Goal: Task Accomplishment & Management: Use online tool/utility

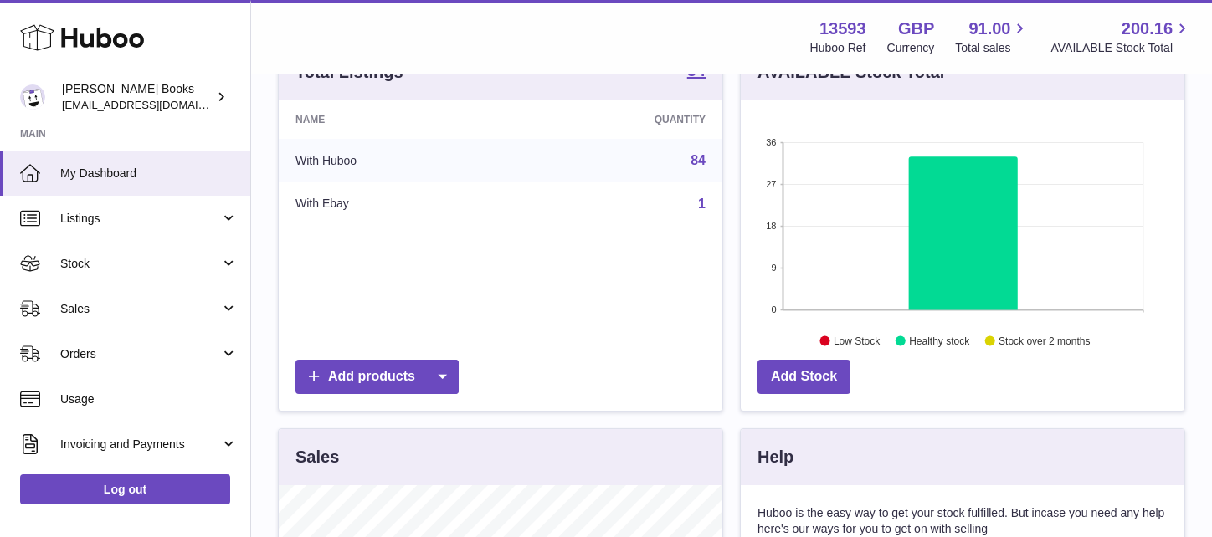
scroll to position [251, 0]
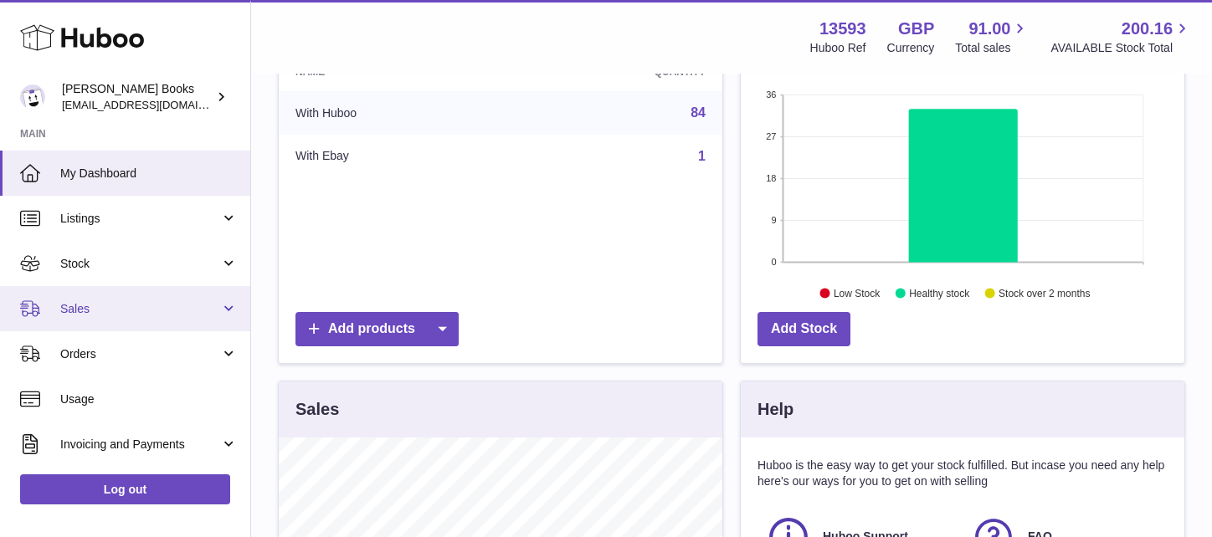
click at [120, 312] on span "Sales" at bounding box center [140, 309] width 160 height 16
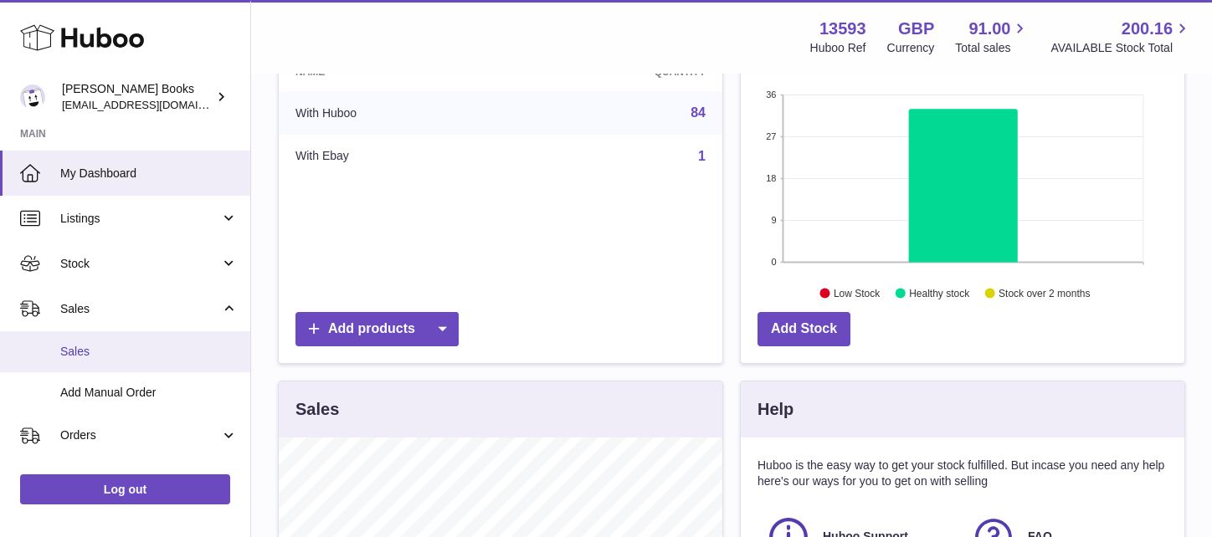
click at [121, 356] on span "Sales" at bounding box center [148, 352] width 177 height 16
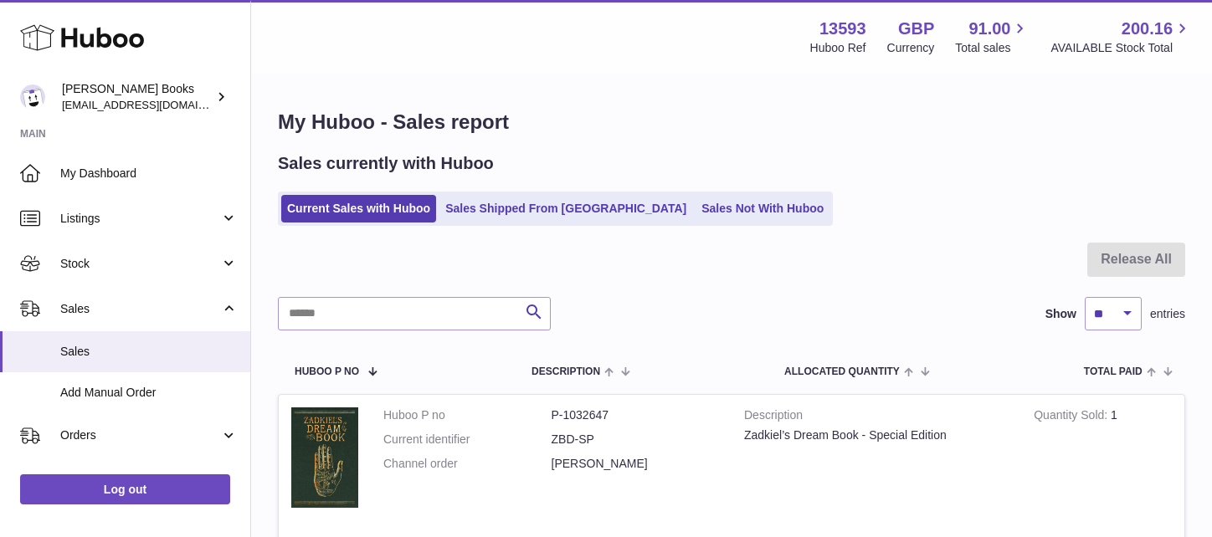
click at [1127, 262] on div at bounding box center [731, 270] width 907 height 54
click at [696, 211] on link "Sales Not With Huboo" at bounding box center [763, 209] width 134 height 28
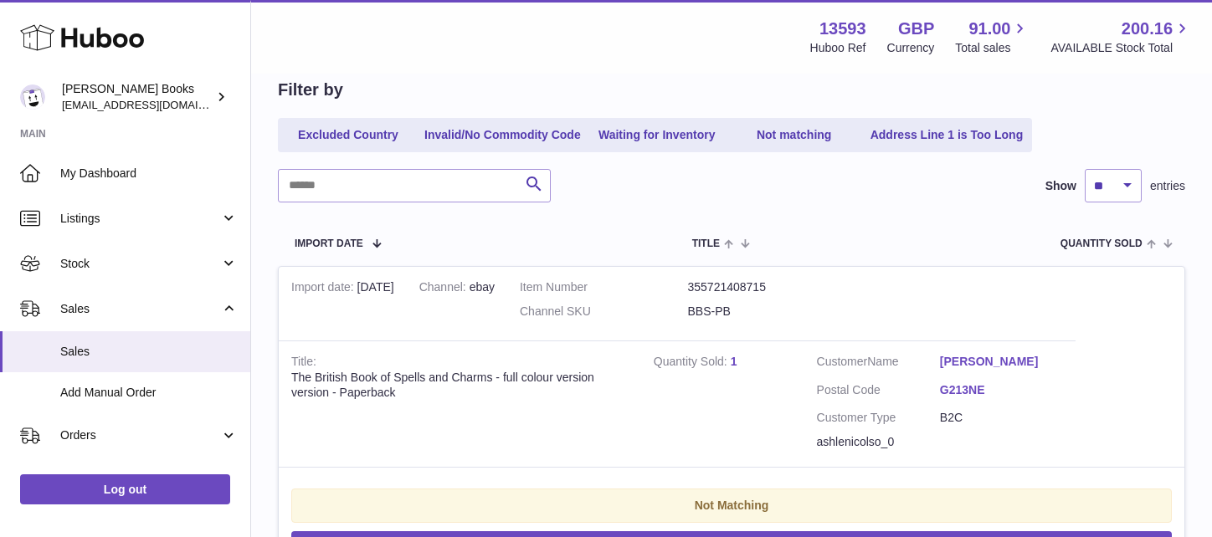
scroll to position [167, 0]
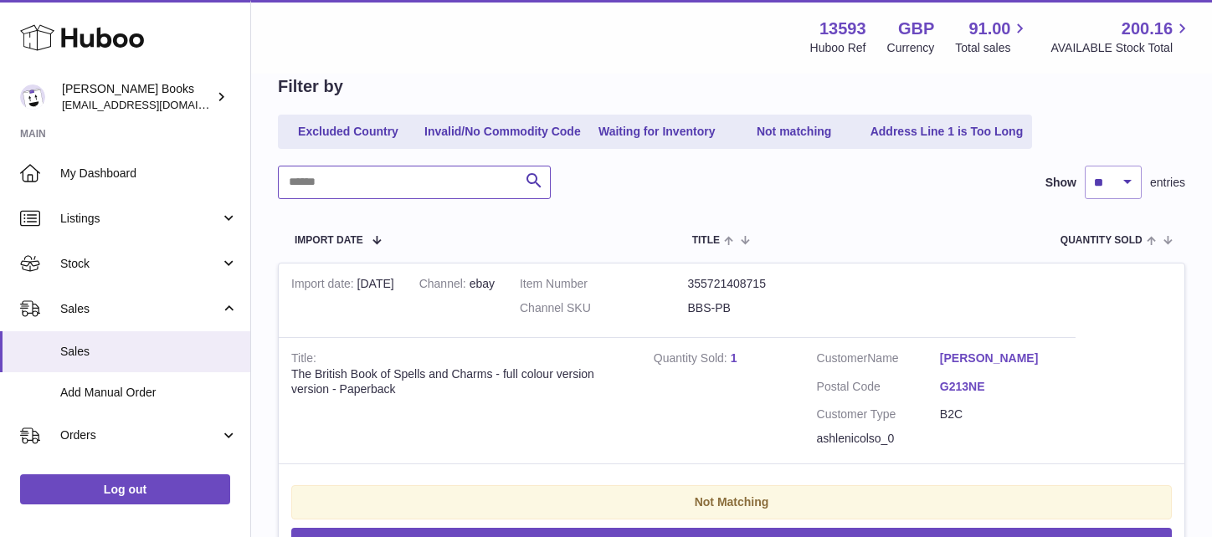
click at [385, 180] on input "text" at bounding box center [414, 182] width 273 height 33
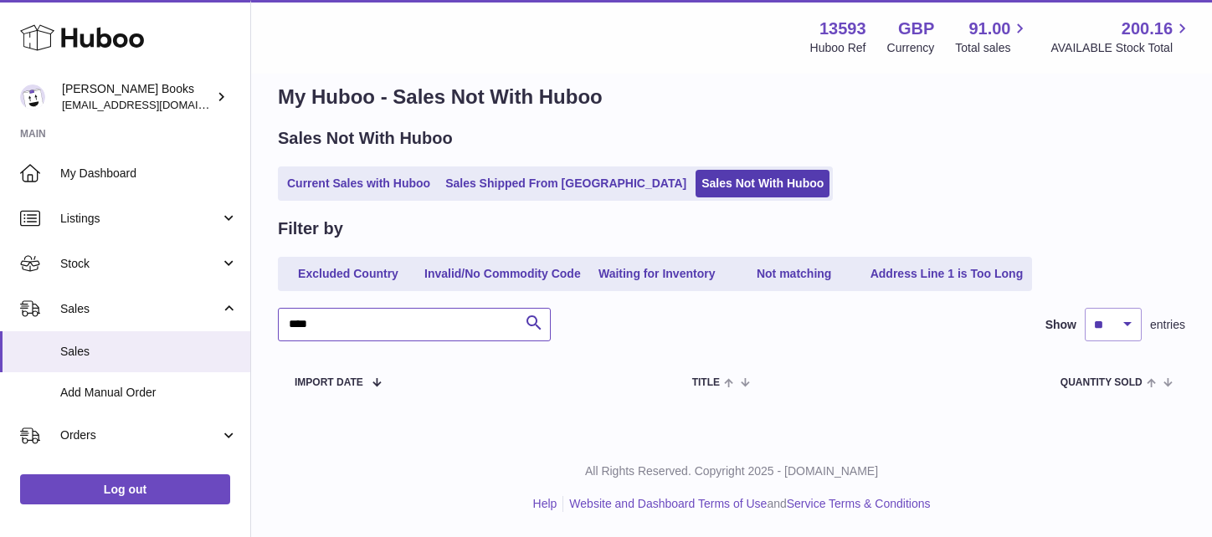
scroll to position [25, 0]
type input "******"
click at [334, 277] on link "Excluded Country" at bounding box center [348, 274] width 134 height 28
drag, startPoint x: 369, startPoint y: 329, endPoint x: 268, endPoint y: 323, distance: 101.4
click at [268, 323] on div "My Huboo - Sales Not With Huboo Sales Not With Huboo Current Sales with Huboo S…" at bounding box center [731, 244] width 961 height 388
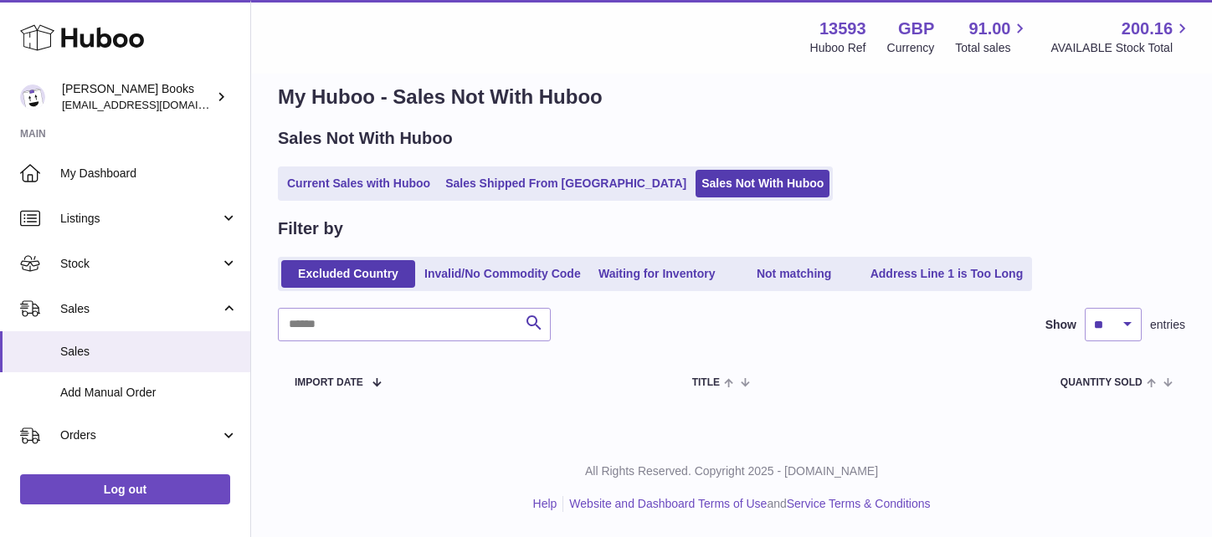
click at [896, 187] on div "Current Sales with Huboo Sales Shipped From Huboo Sales Not With Huboo" at bounding box center [731, 184] width 907 height 34
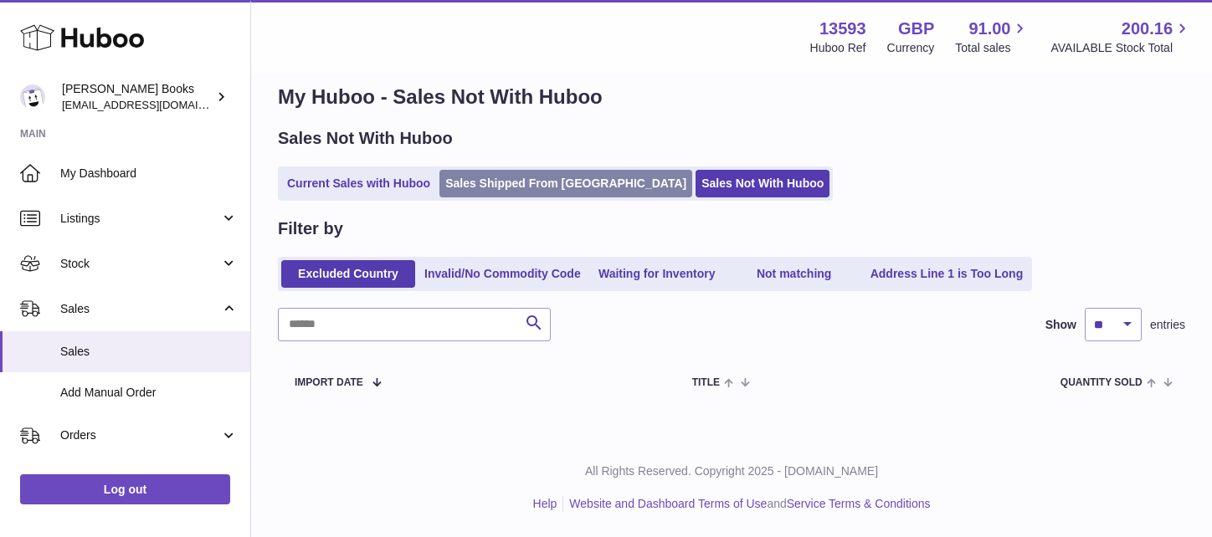
click at [522, 187] on link "Sales Shipped From Huboo" at bounding box center [565, 184] width 253 height 28
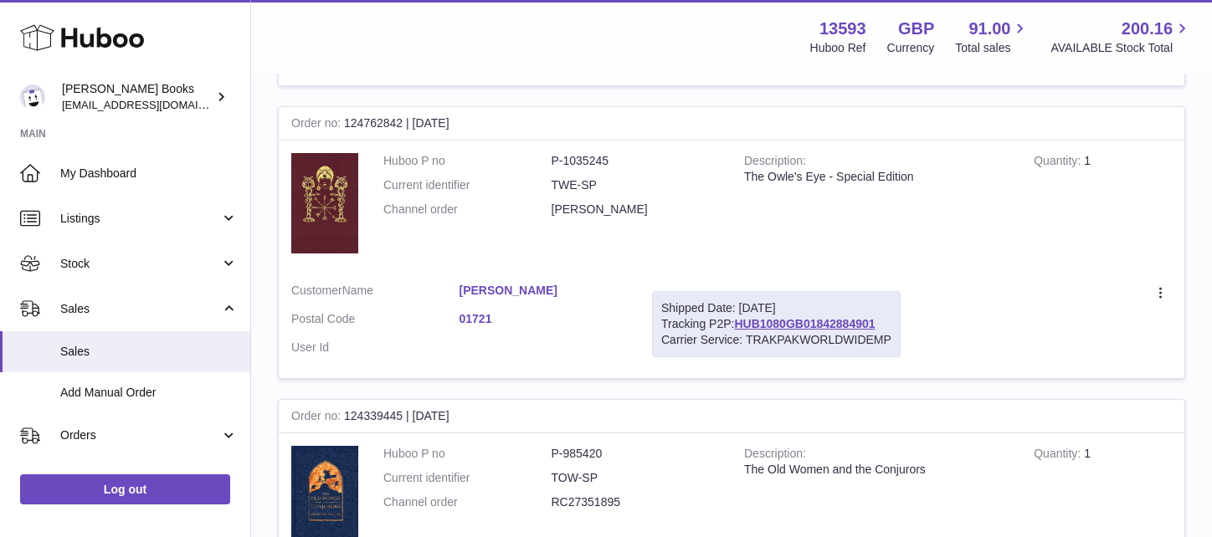
scroll to position [1088, 0]
drag, startPoint x: 887, startPoint y: 306, endPoint x: 660, endPoint y: 301, distance: 227.7
click at [660, 301] on div "Shipped Date: 8th Oct 2025 Tracking P2P: HUB1080GB01842884901 Carrier Service: …" at bounding box center [776, 323] width 249 height 66
click at [892, 321] on div "Shipped Date: 8th Oct 2025 Tracking P2P: HUB1080GB01842884901 Carrier Service: …" at bounding box center [776, 323] width 249 height 66
drag, startPoint x: 894, startPoint y: 325, endPoint x: 658, endPoint y: 288, distance: 238.9
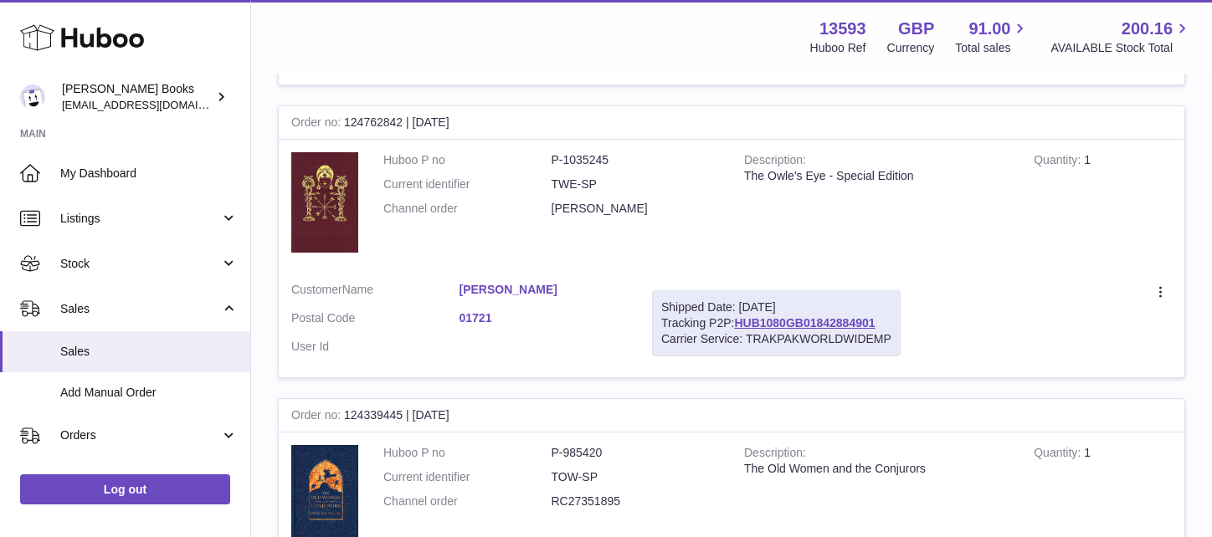
click at [658, 290] on div "Shipped Date: 8th Oct 2025 Tracking P2P: HUB1080GB01842884901 Carrier Service: …" at bounding box center [776, 323] width 249 height 66
copy div "Shipped Date: 8th Oct 2025 Tracking P2P: HUB1080GB01842884901 Carrier Service: …"
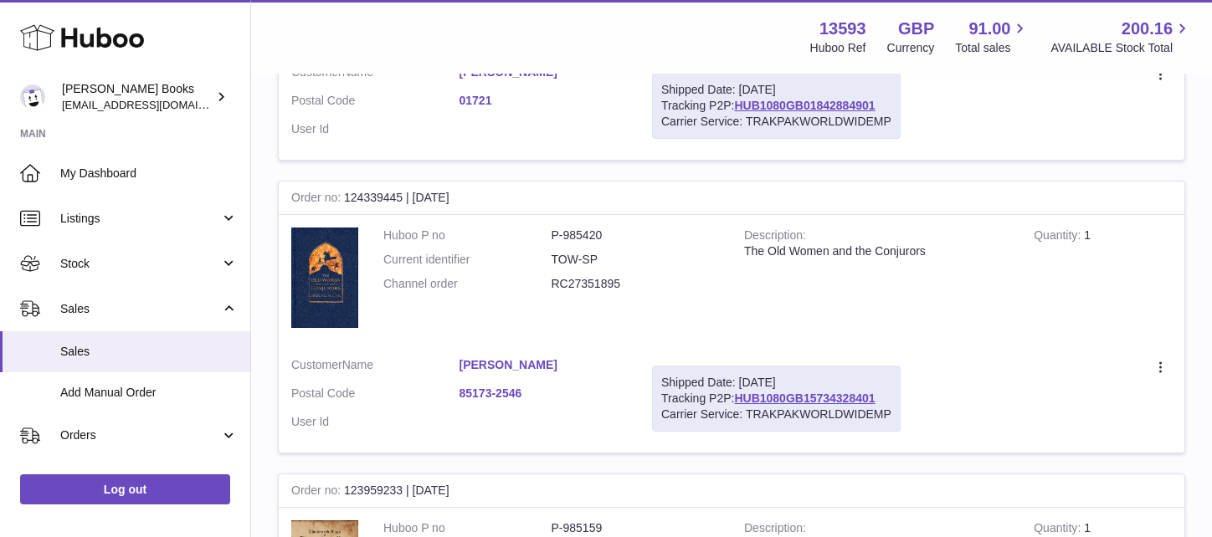
scroll to position [1339, 0]
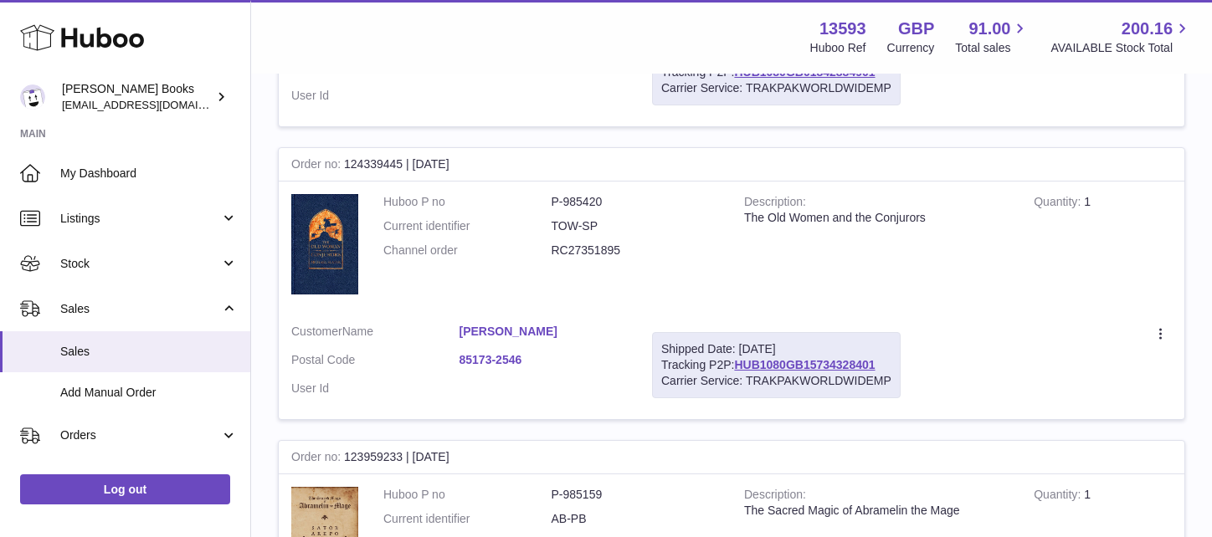
drag, startPoint x: 896, startPoint y: 367, endPoint x: 660, endPoint y: 326, distance: 239.7
click at [660, 332] on div "Shipped Date: 9th Oct 2025 Tracking P2P: HUB1080GB15734328401 Carrier Service: …" at bounding box center [776, 365] width 249 height 66
copy div "Shipped Date: 9th Oct 2025 Tracking P2P: HUB1080GB15734328401 Carrier Service: …"
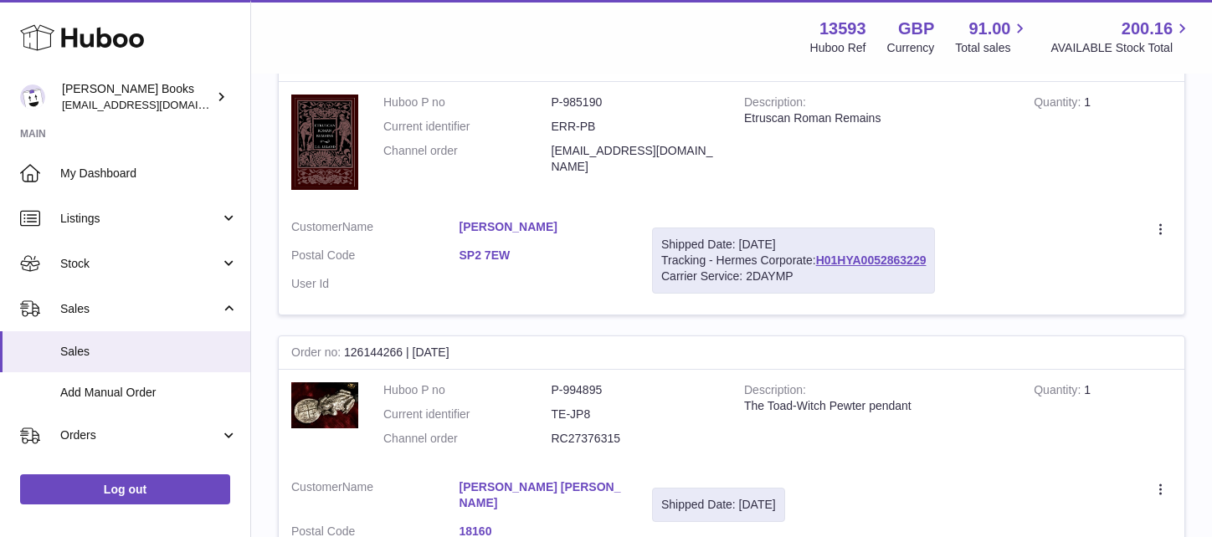
scroll to position [419, 0]
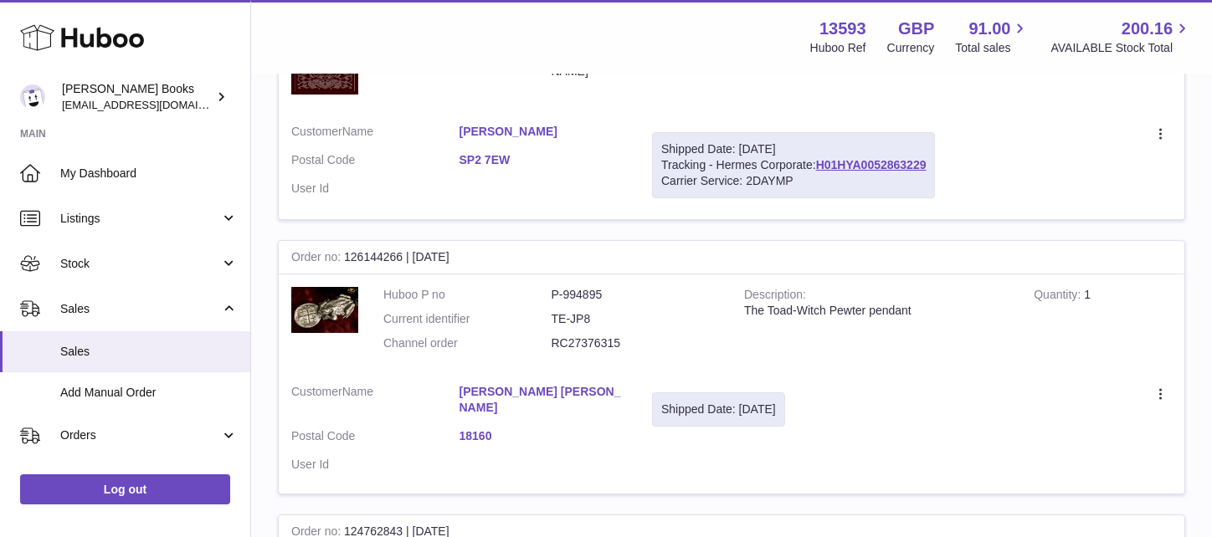
click at [733, 421] on div "Shipped Date: 9th Oct 2025" at bounding box center [718, 410] width 133 height 34
drag, startPoint x: 806, startPoint y: 413, endPoint x: 654, endPoint y: 392, distance: 153.9
click at [654, 392] on td "Shipped Date: 9th Oct 2025" at bounding box center [718, 433] width 158 height 122
click at [611, 434] on dl "Customer Name Steven John Smith Postal Code 18160 User Id" at bounding box center [459, 432] width 336 height 97
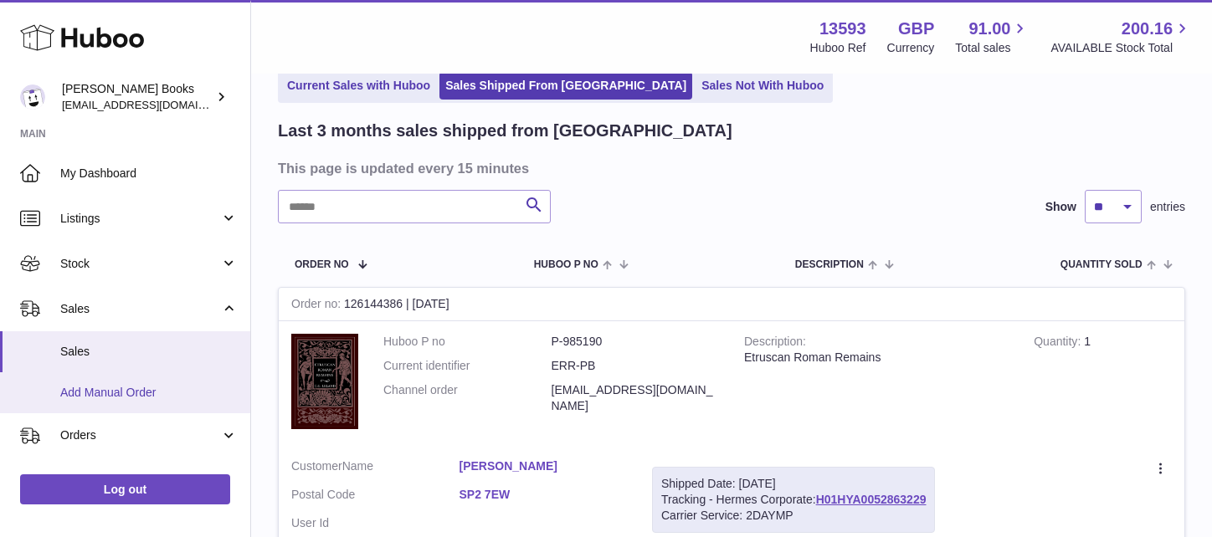
click at [124, 392] on span "Add Manual Order" at bounding box center [148, 393] width 177 height 16
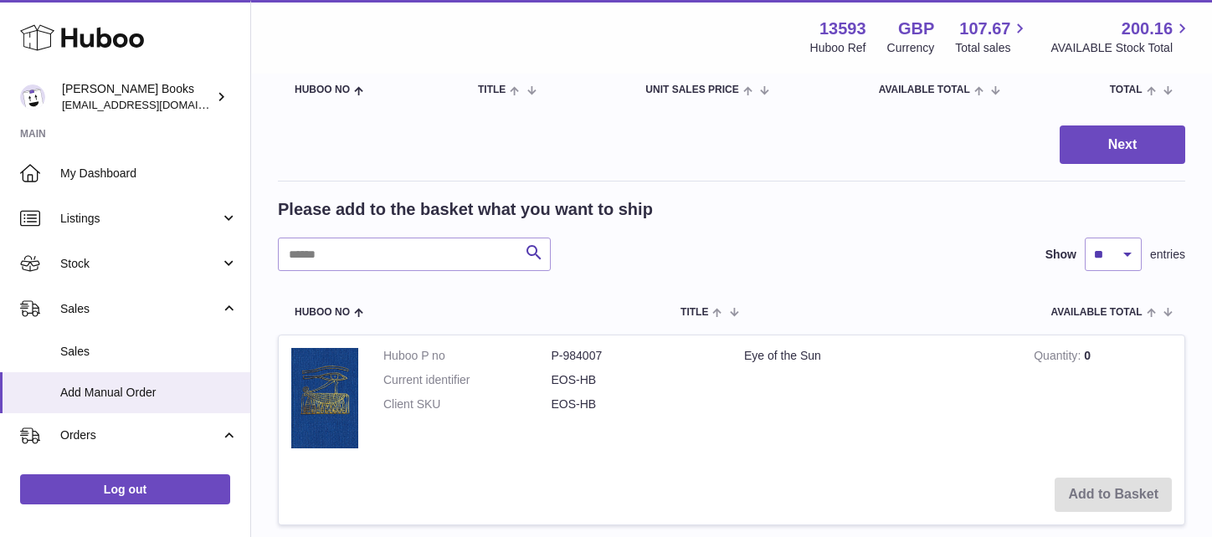
scroll to position [251, 0]
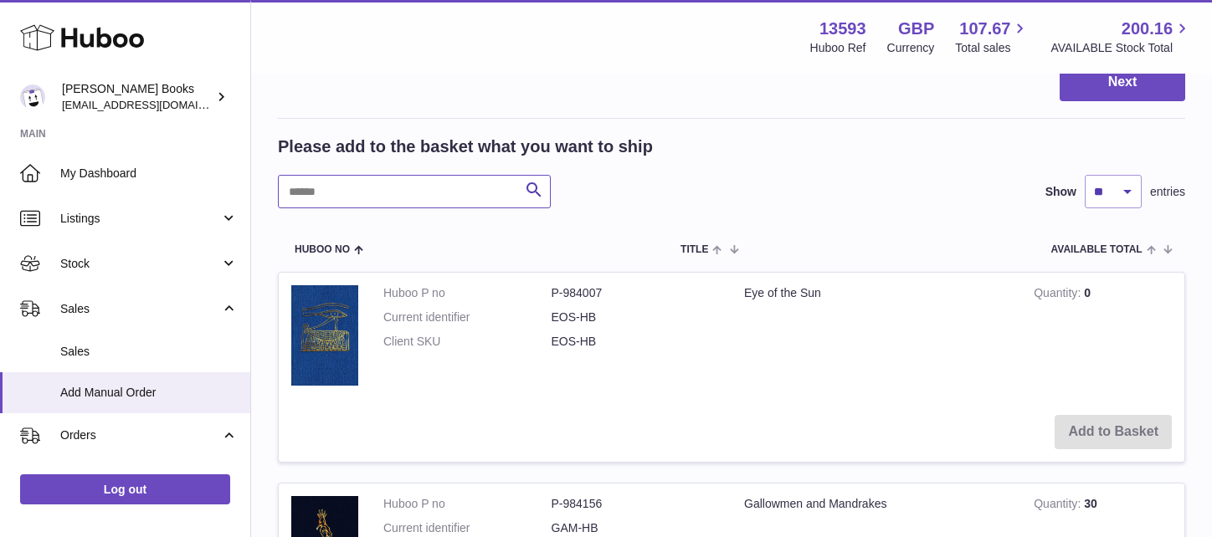
click at [305, 194] on input "text" at bounding box center [414, 191] width 273 height 33
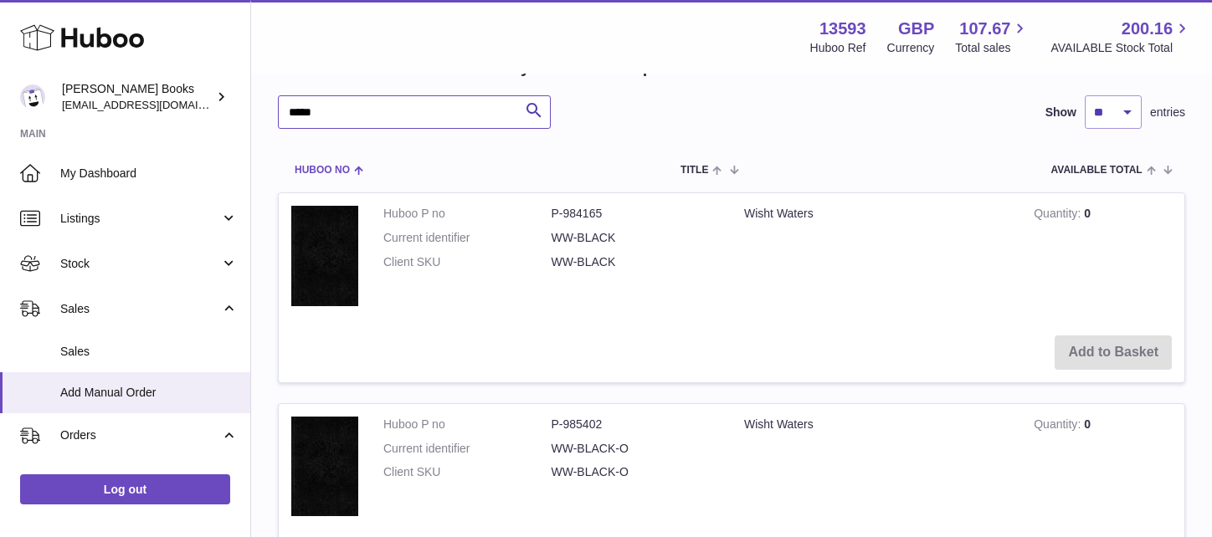
scroll to position [330, 0]
drag, startPoint x: 328, startPoint y: 112, endPoint x: 299, endPoint y: 113, distance: 29.3
click at [299, 113] on input "*****" at bounding box center [414, 112] width 273 height 33
click at [311, 111] on input "*****" at bounding box center [414, 112] width 273 height 33
drag, startPoint x: 326, startPoint y: 112, endPoint x: 295, endPoint y: 116, distance: 32.1
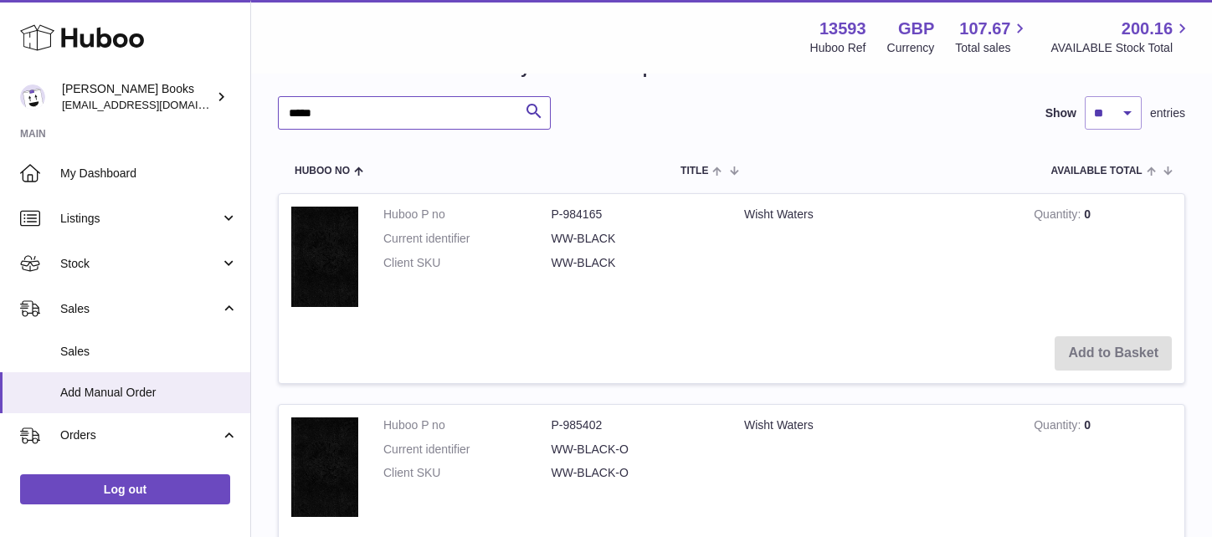
click at [295, 116] on input "*****" at bounding box center [414, 112] width 273 height 33
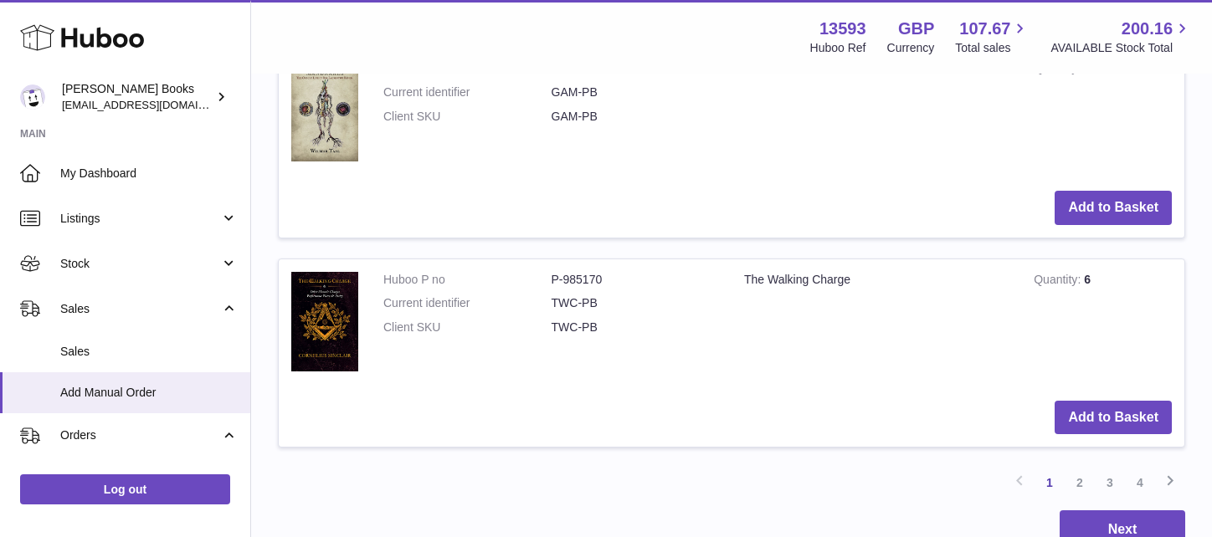
scroll to position [2171, 0]
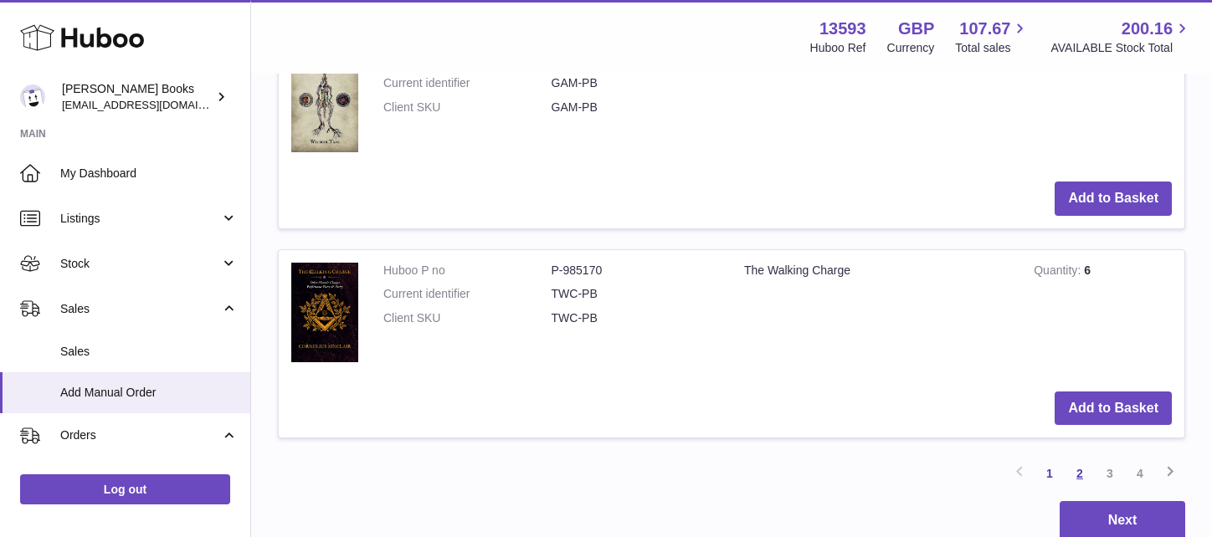
type input "*"
click at [1078, 472] on link "2" at bounding box center [1080, 474] width 30 height 30
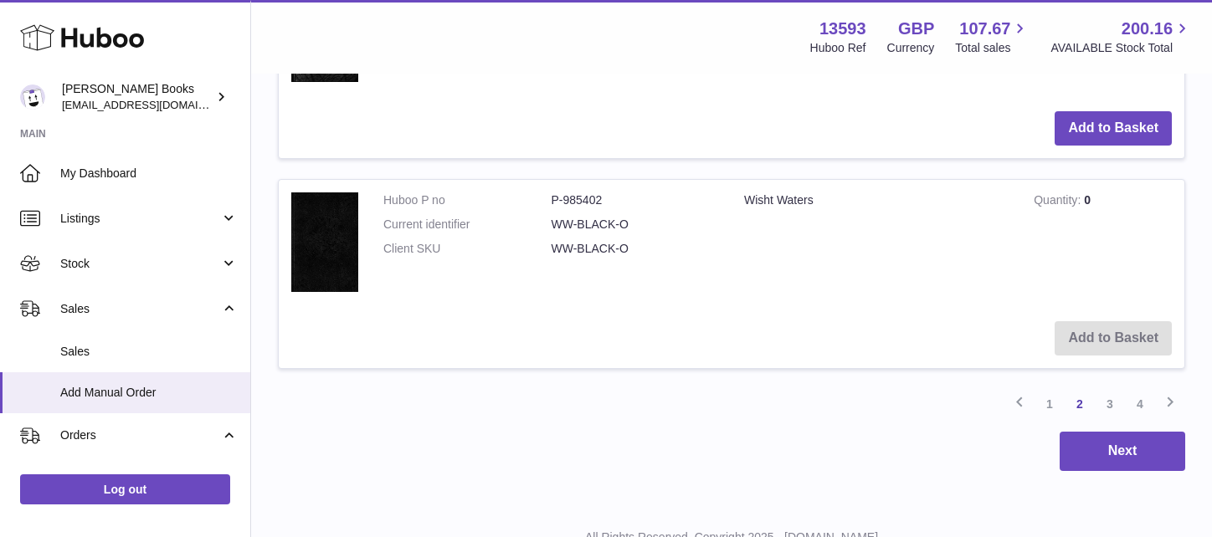
scroll to position [2317, 0]
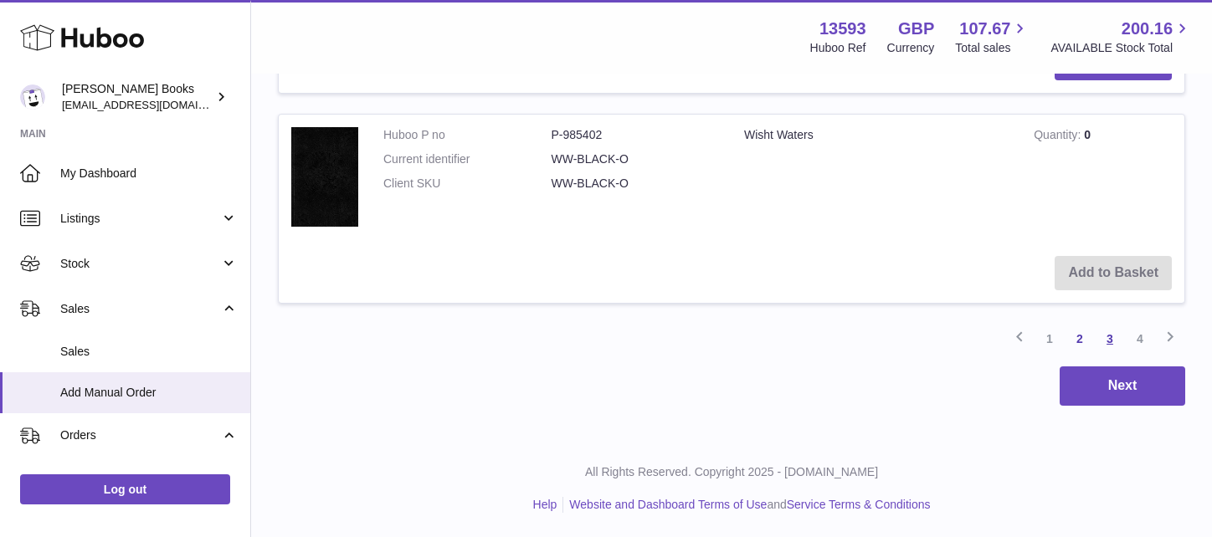
click at [1112, 338] on link "3" at bounding box center [1110, 339] width 30 height 30
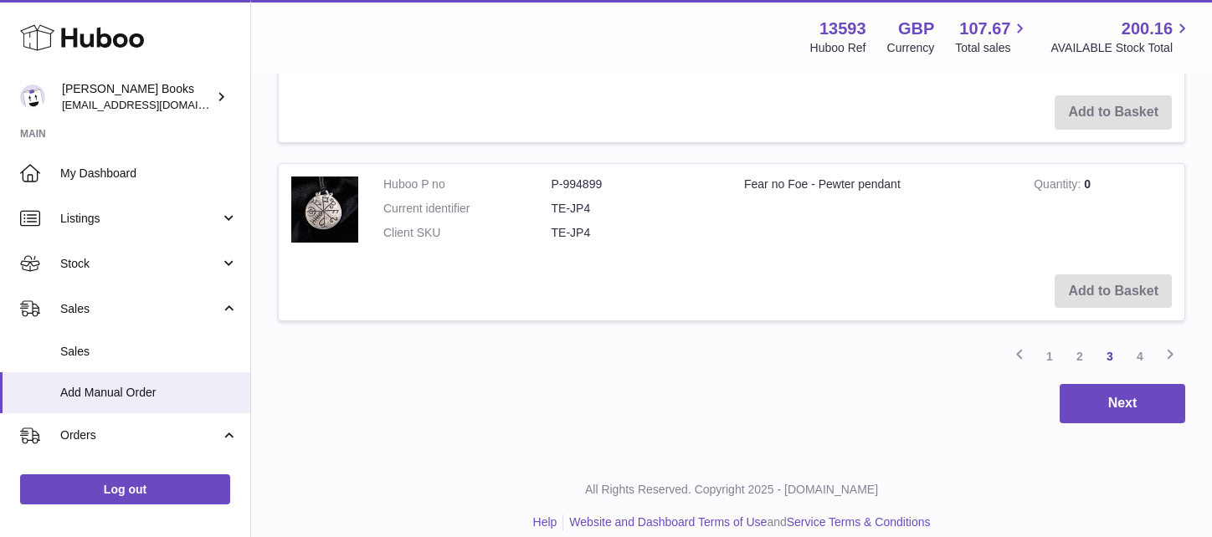
scroll to position [2146, 0]
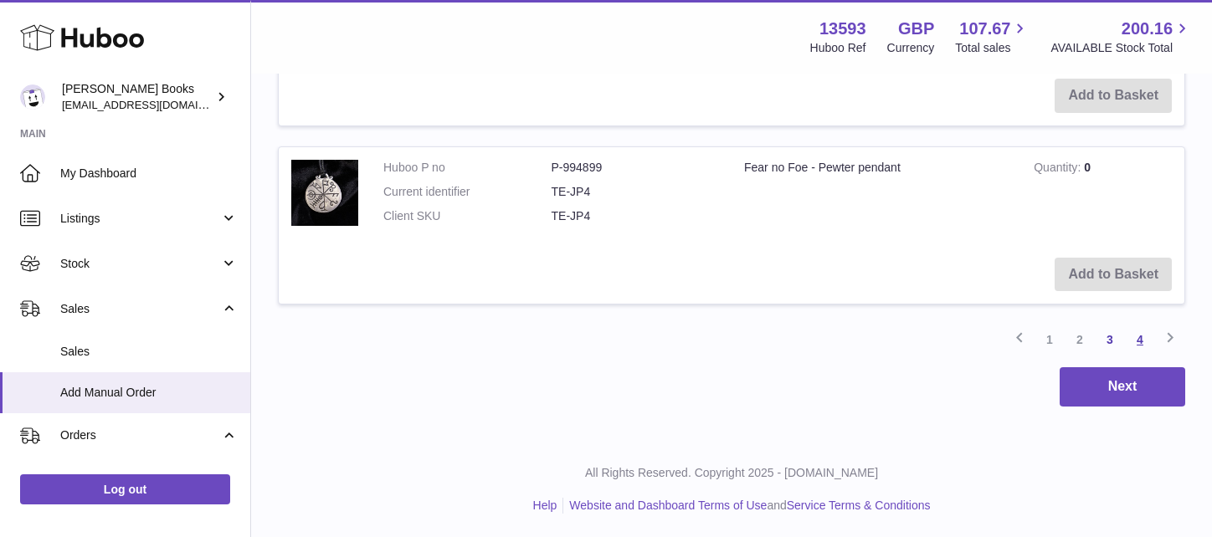
click at [1141, 335] on link "4" at bounding box center [1140, 340] width 30 height 30
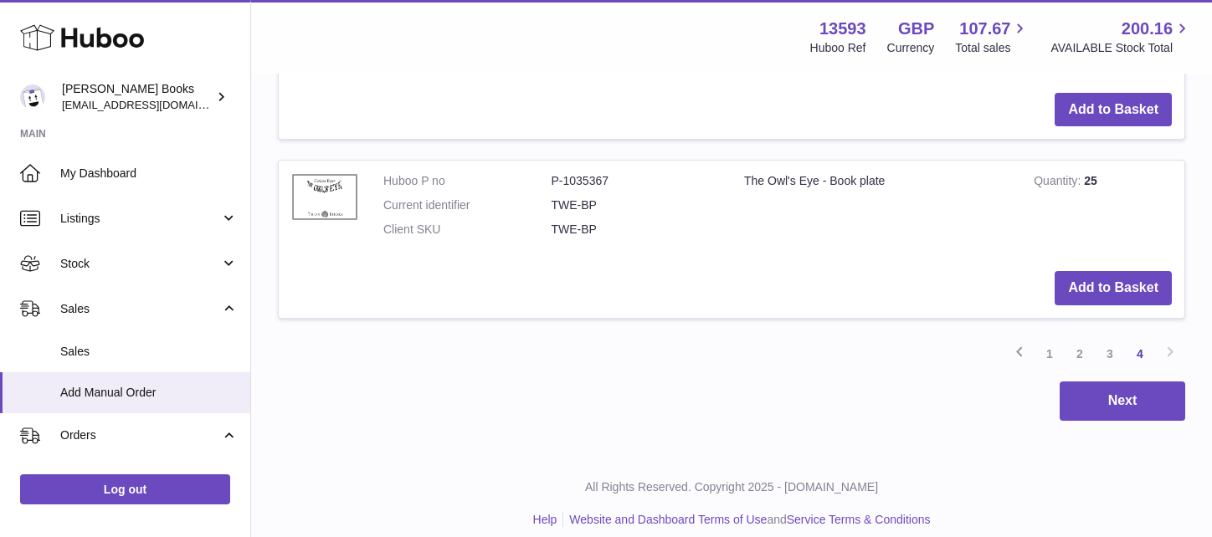
scroll to position [1520, 0]
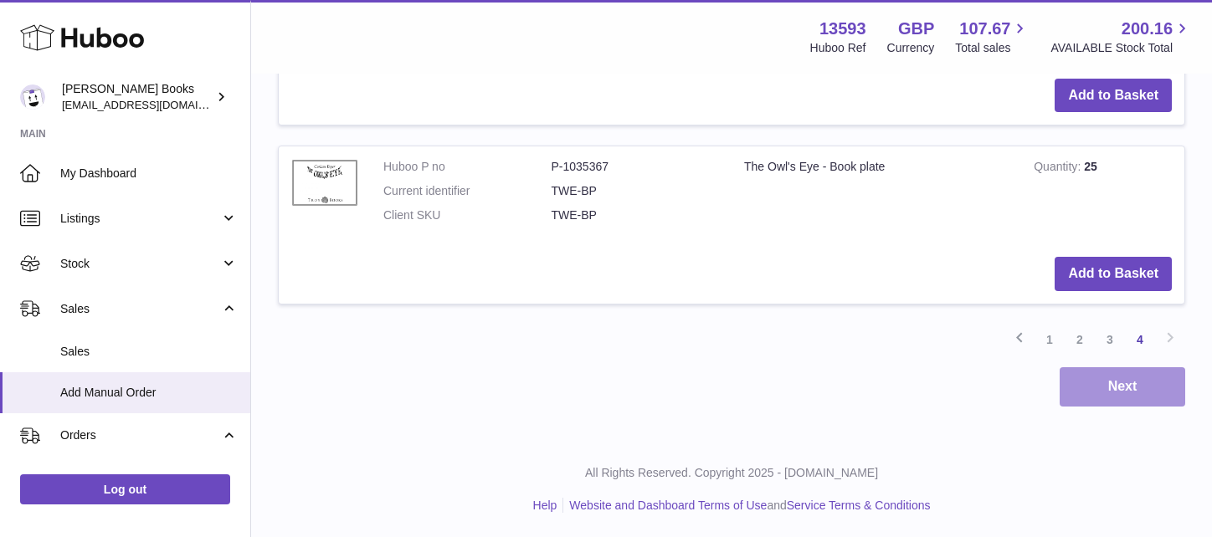
click at [1169, 392] on button "Next" at bounding box center [1123, 386] width 126 height 39
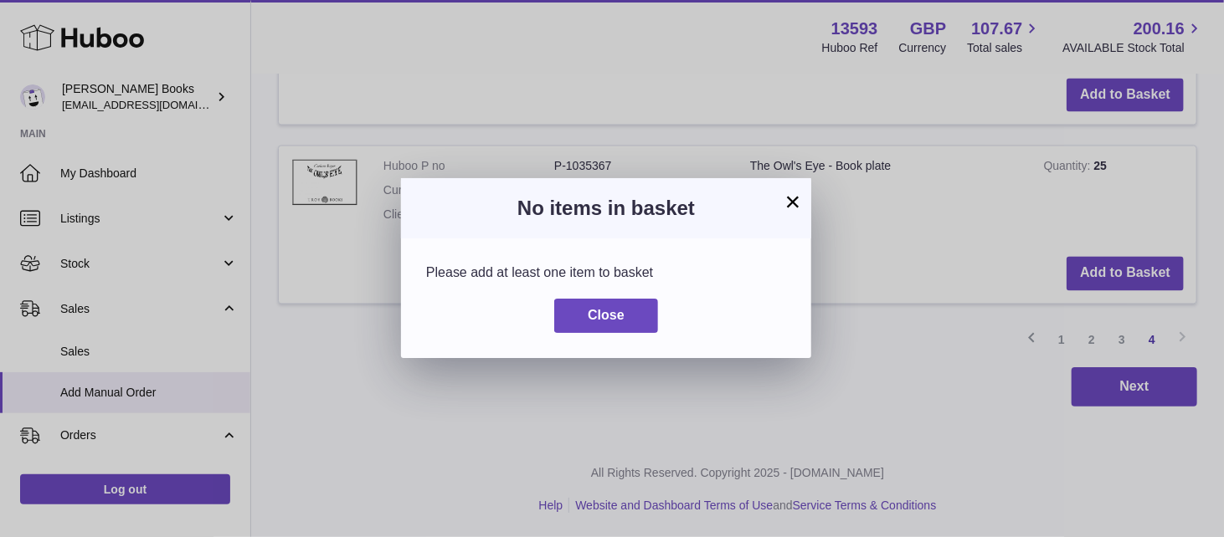
click at [793, 203] on button "×" at bounding box center [793, 202] width 20 height 20
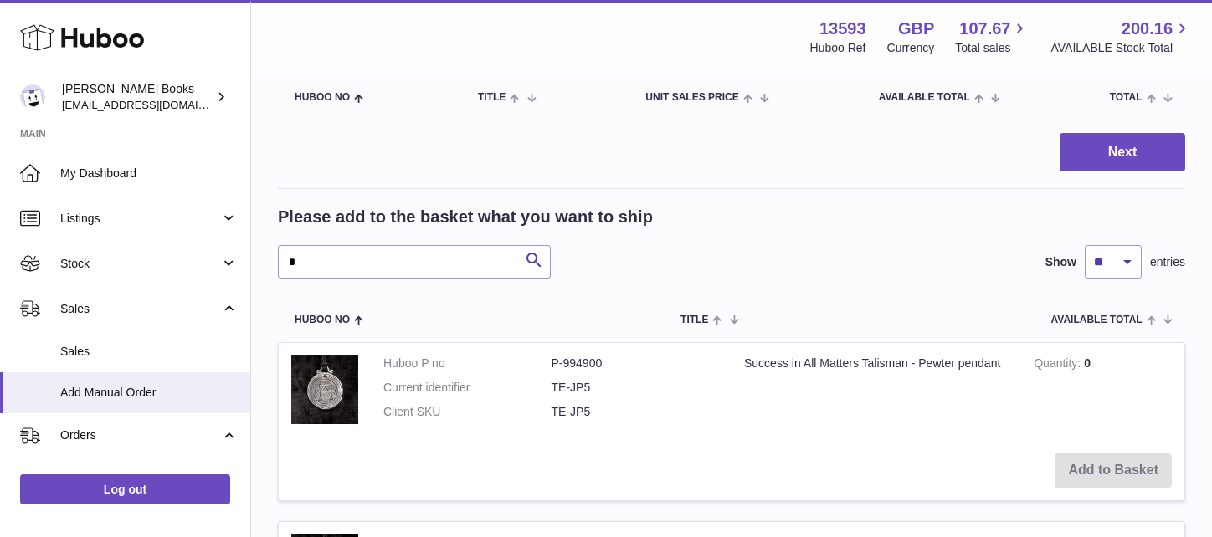
scroll to position [97, 0]
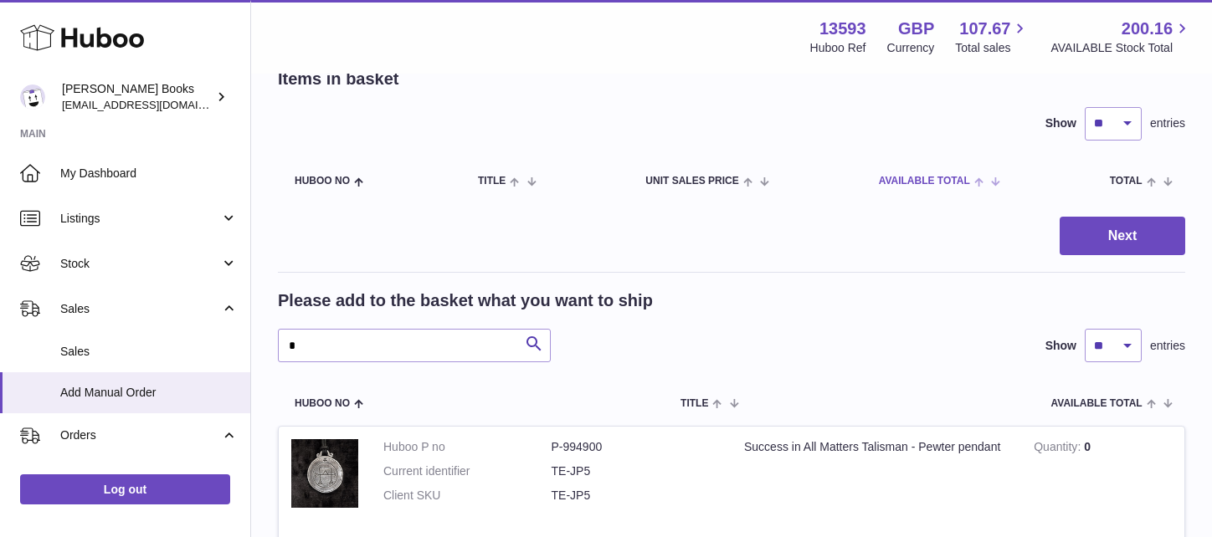
click at [909, 179] on span "AVAILABLE Total" at bounding box center [924, 181] width 91 height 11
click at [989, 184] on span at bounding box center [989, 180] width 14 height 13
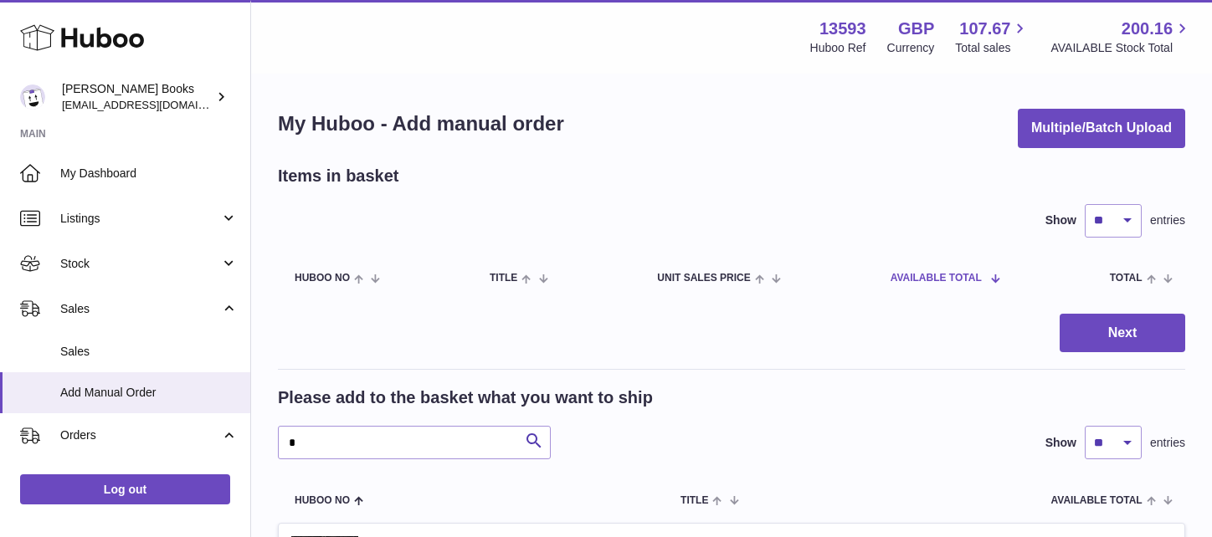
click at [993, 278] on span at bounding box center [989, 277] width 14 height 13
click at [991, 277] on span at bounding box center [989, 277] width 14 height 13
click at [994, 276] on span at bounding box center [989, 277] width 14 height 13
click at [773, 209] on div "Show ** ** ** *** entries" at bounding box center [731, 220] width 907 height 33
